Goal: Find specific page/section: Find specific page/section

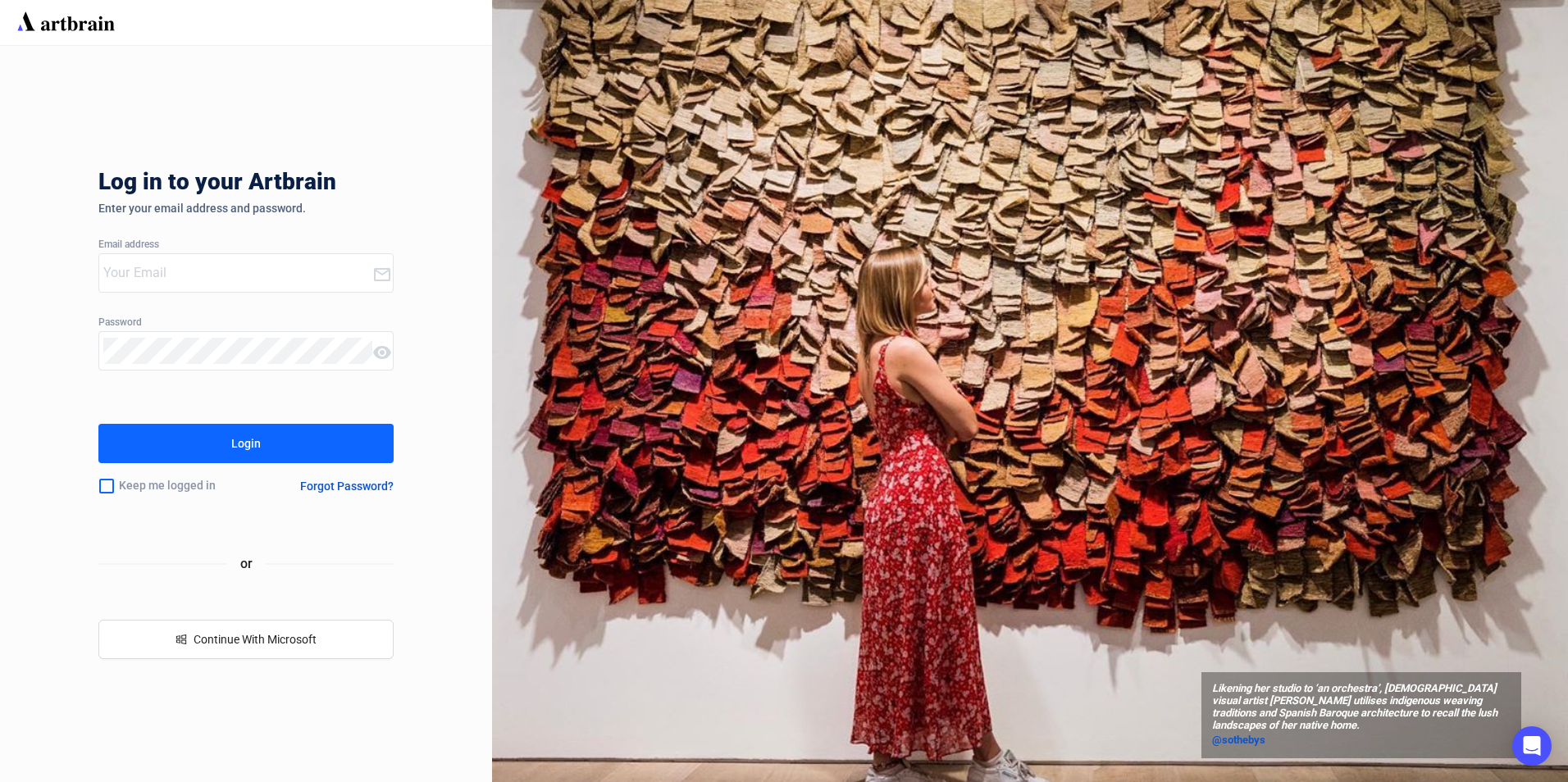
type input "[PERSON_NAME][EMAIL_ADDRESS][PERSON_NAME][DOMAIN_NAME]"
click at [326, 448] on button "Login" at bounding box center [245, 443] width 295 height 39
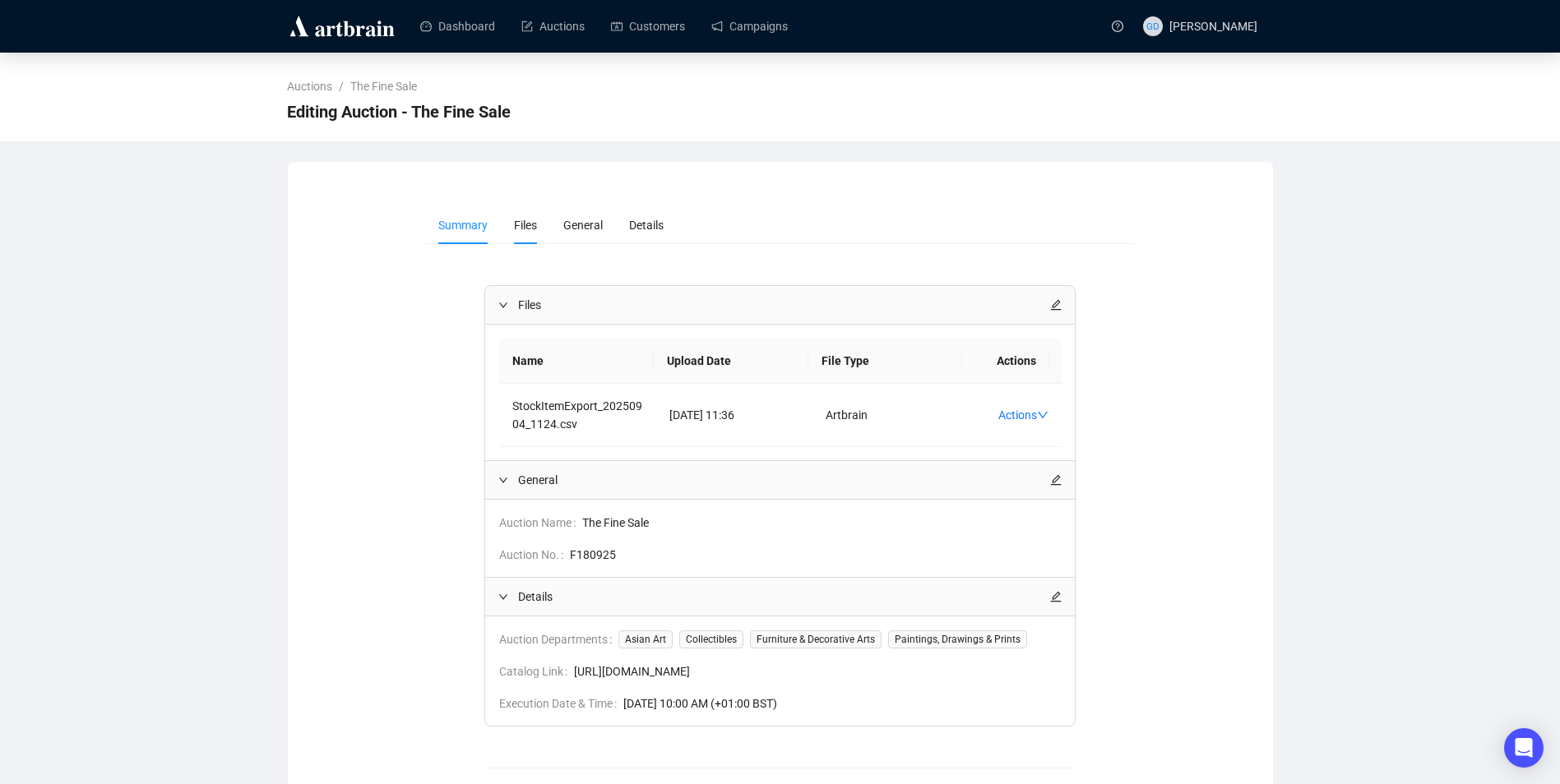
click at [533, 231] on span "Files" at bounding box center [526, 225] width 23 height 13
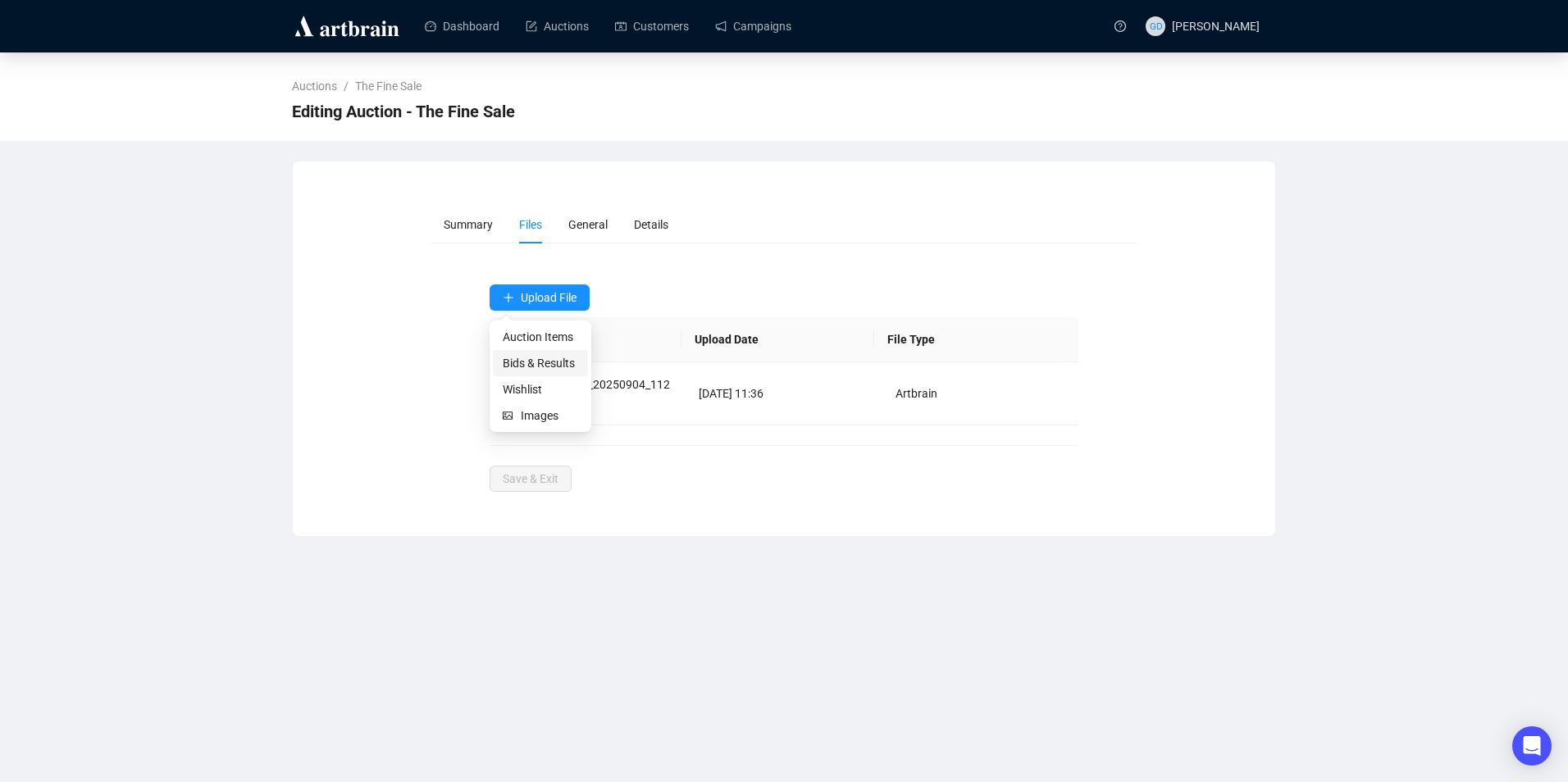
click at [557, 356] on span "Bids & Results" at bounding box center [540, 363] width 75 height 18
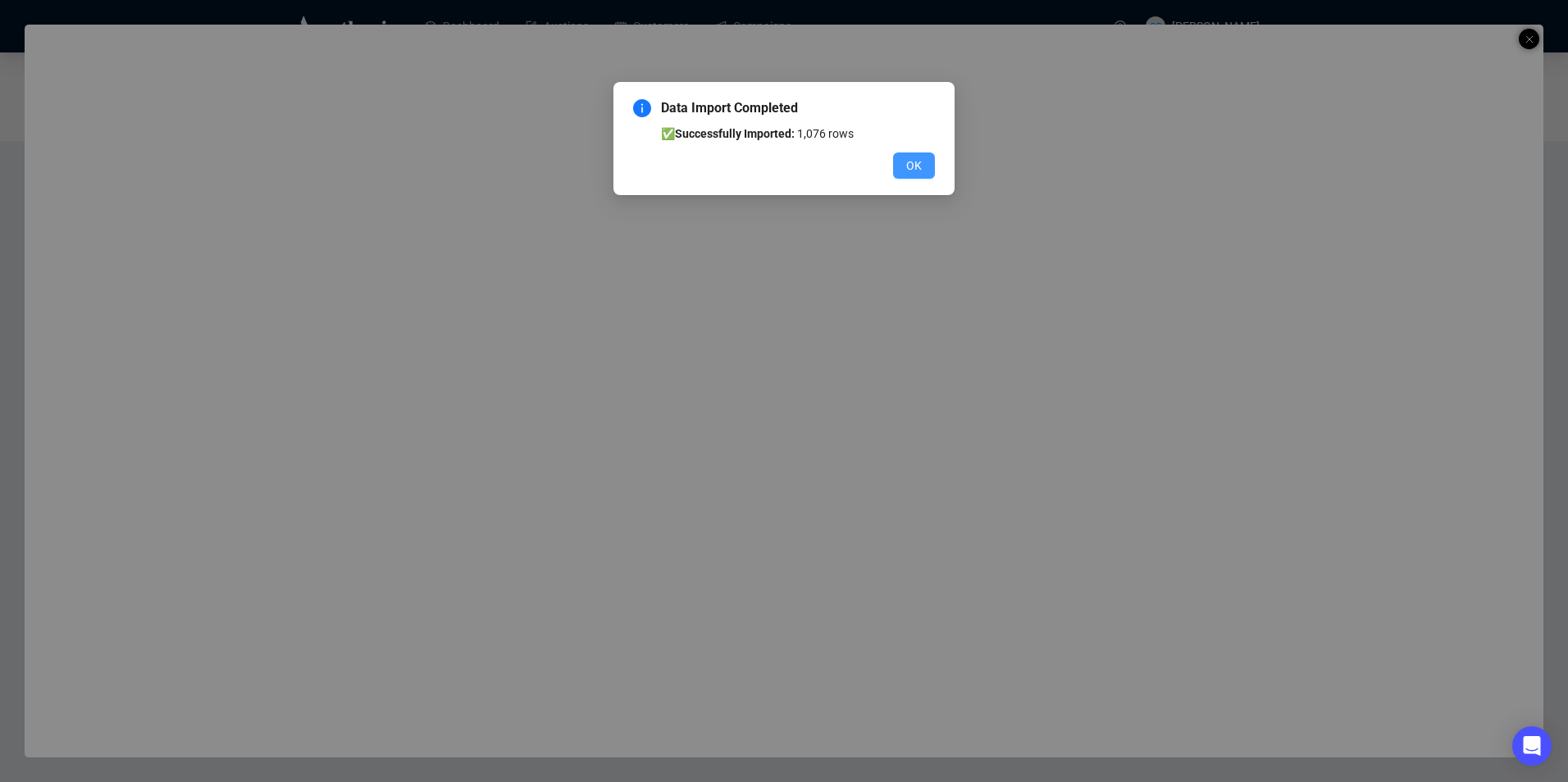
click at [927, 159] on button "OK" at bounding box center [914, 165] width 42 height 26
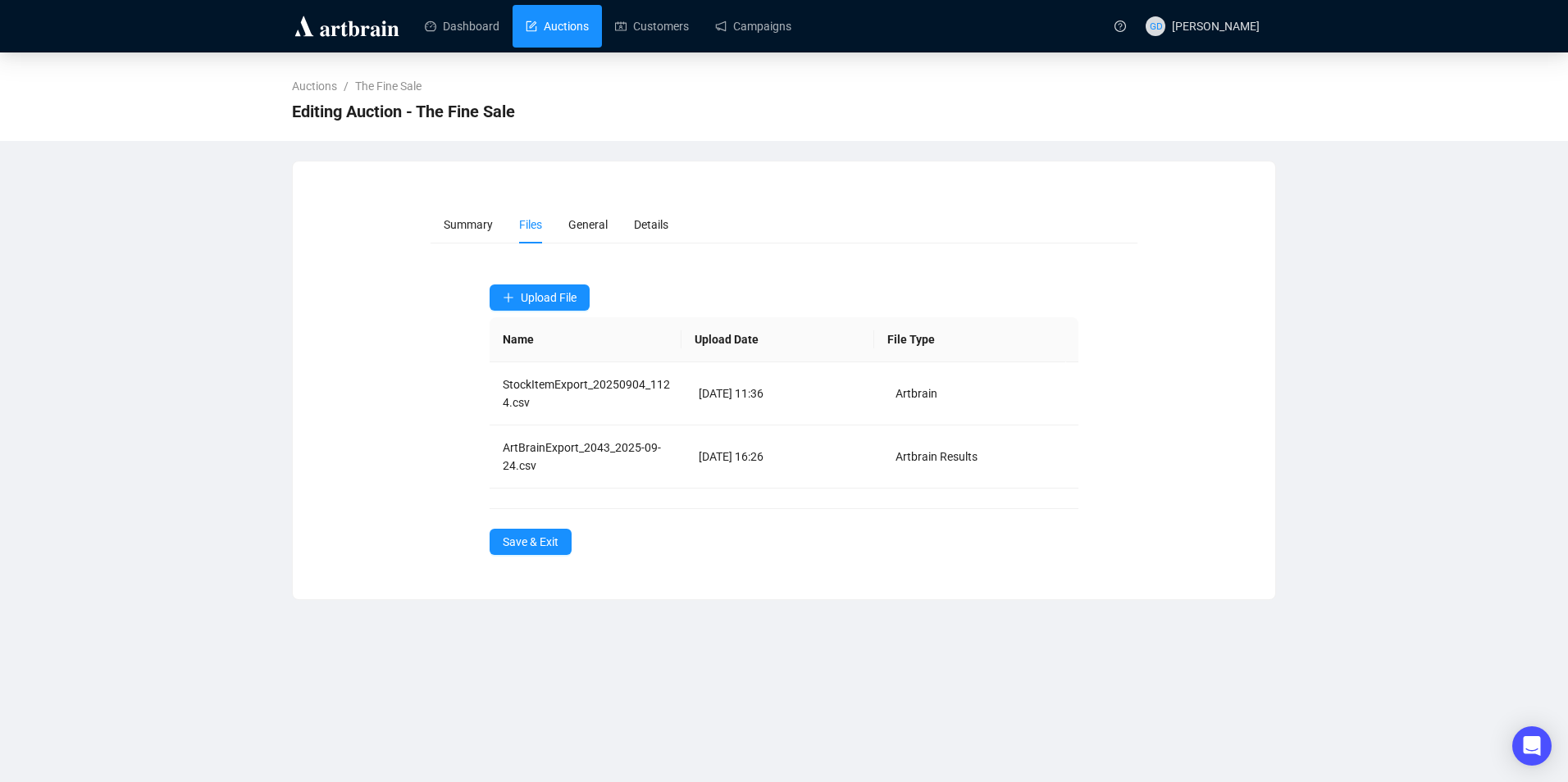
click at [573, 15] on link "Auctions" at bounding box center [558, 26] width 63 height 43
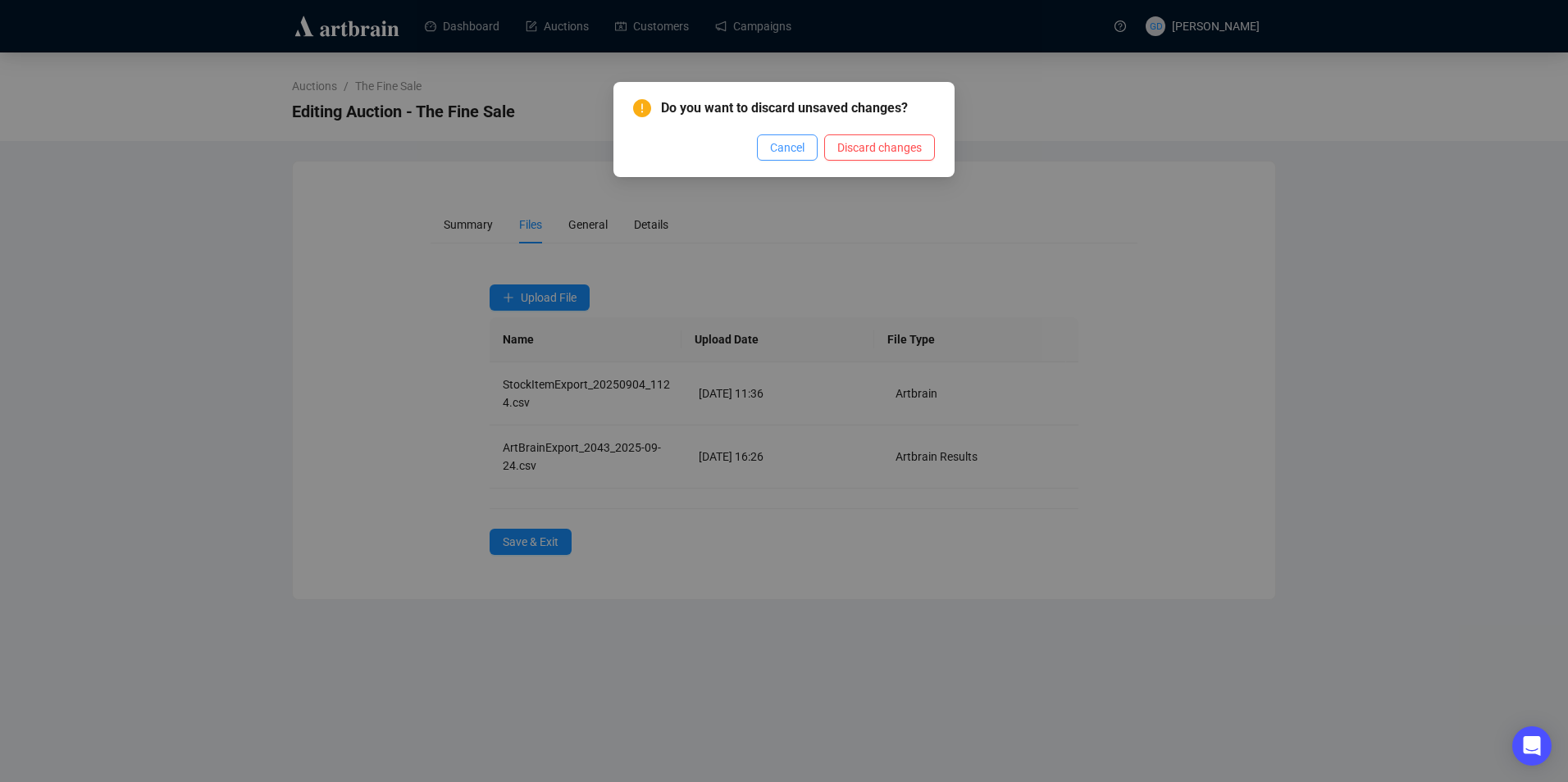
click at [802, 145] on span "Cancel" at bounding box center [787, 147] width 34 height 18
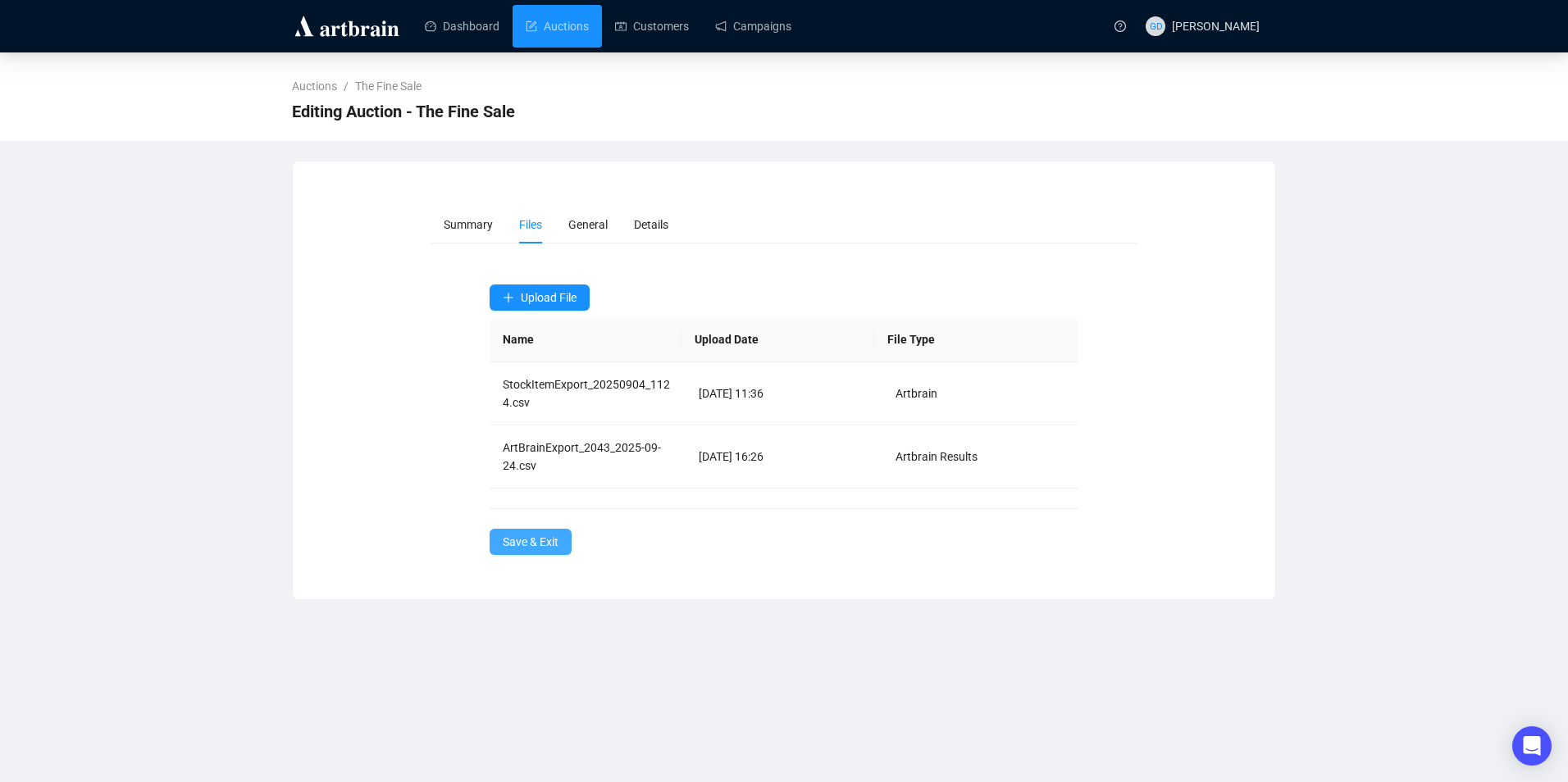
click at [561, 544] on button "Save & Exit" at bounding box center [531, 541] width 82 height 26
